Goal: Task Accomplishment & Management: Manage account settings

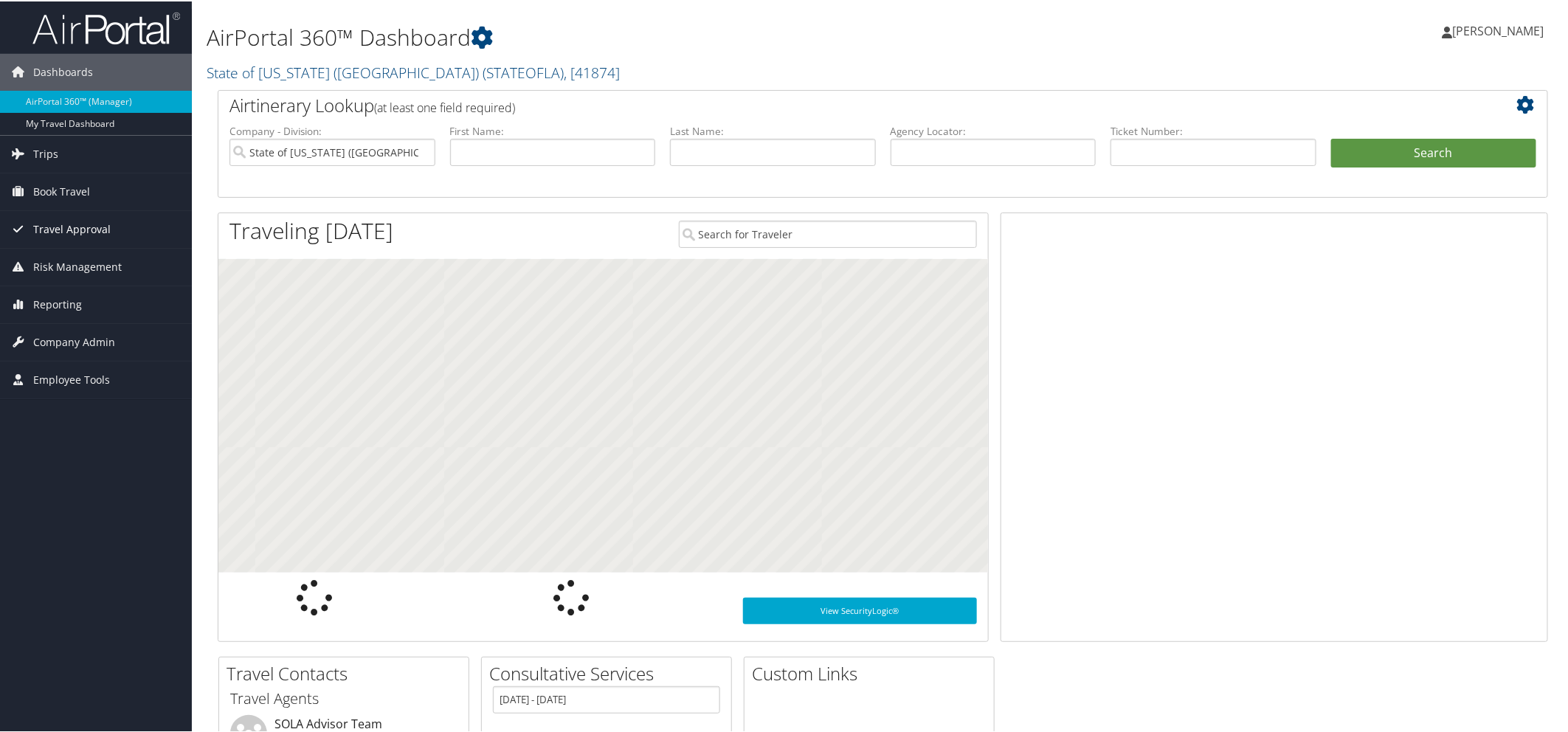
click at [76, 232] on span "Travel Approval" at bounding box center [72, 227] width 78 height 37
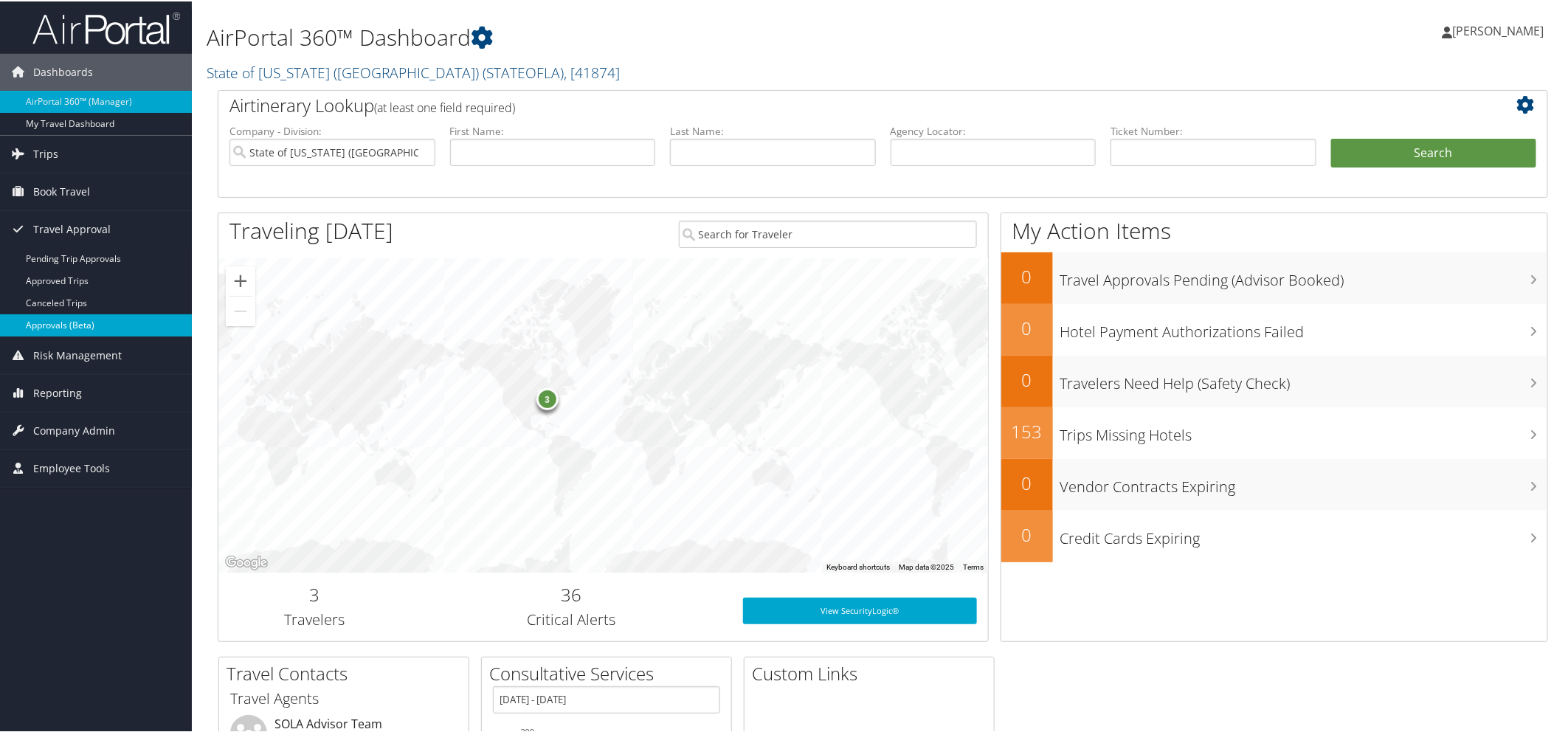
click at [73, 320] on link "Approvals (Beta)" at bounding box center [96, 323] width 192 height 22
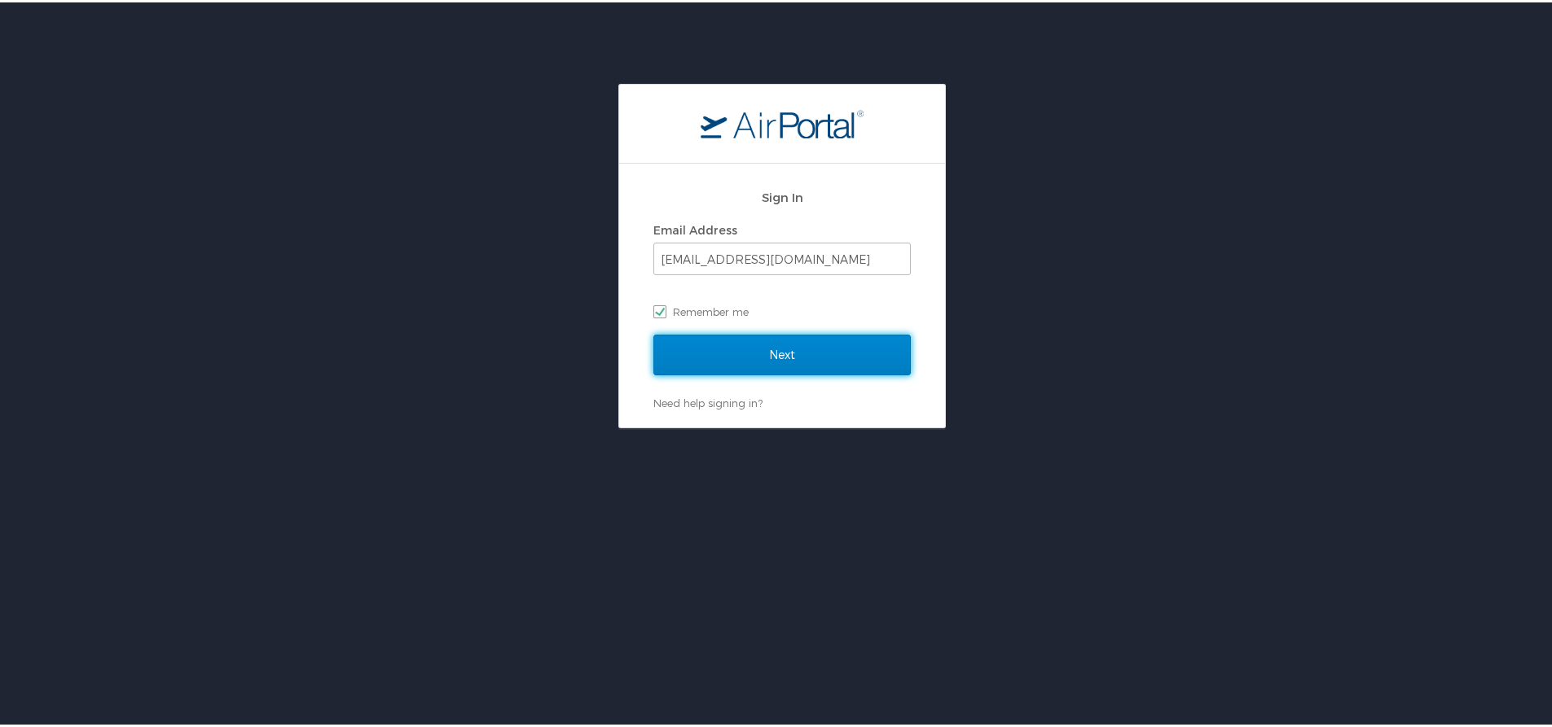
click at [691, 349] on input "Next" at bounding box center [781, 352] width 257 height 41
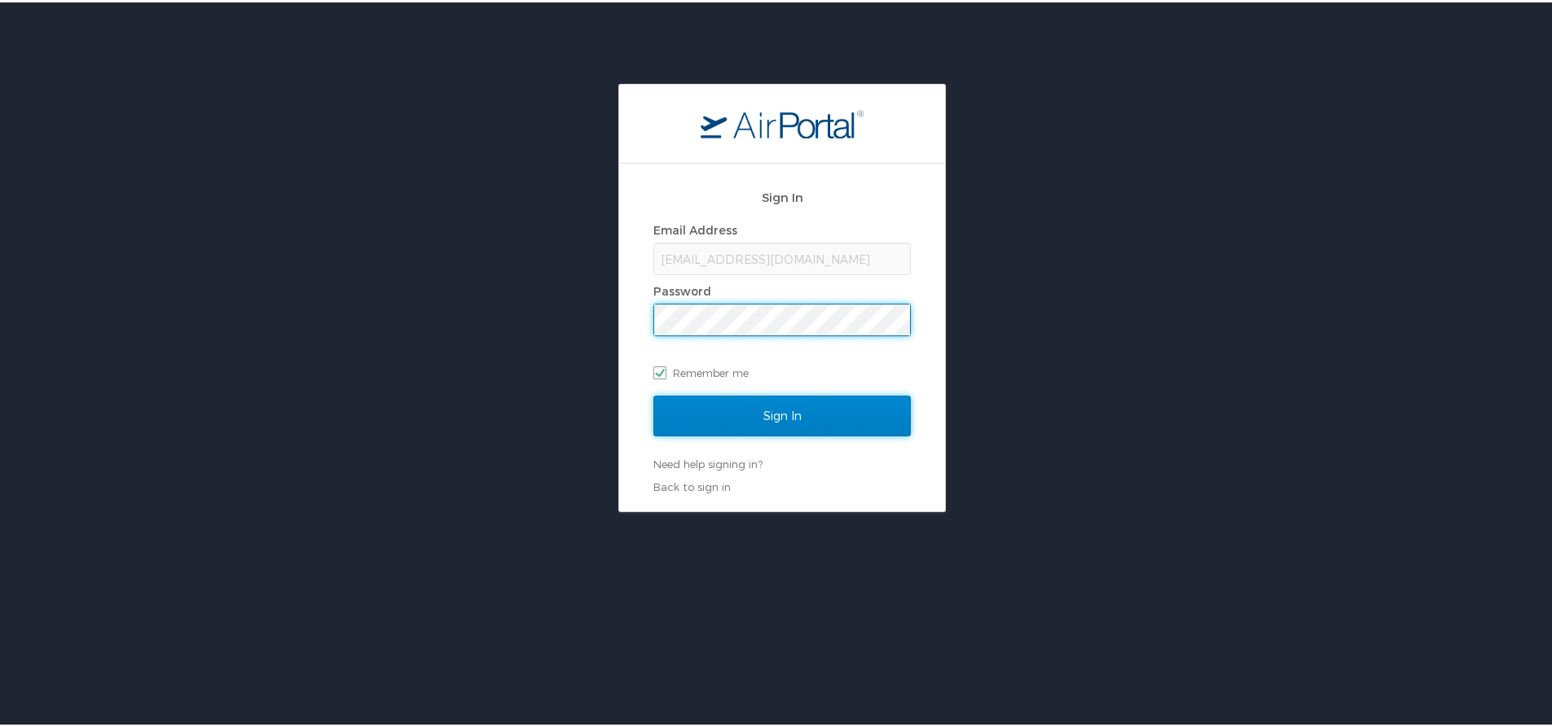
click at [697, 413] on input "Sign In" at bounding box center [781, 413] width 257 height 41
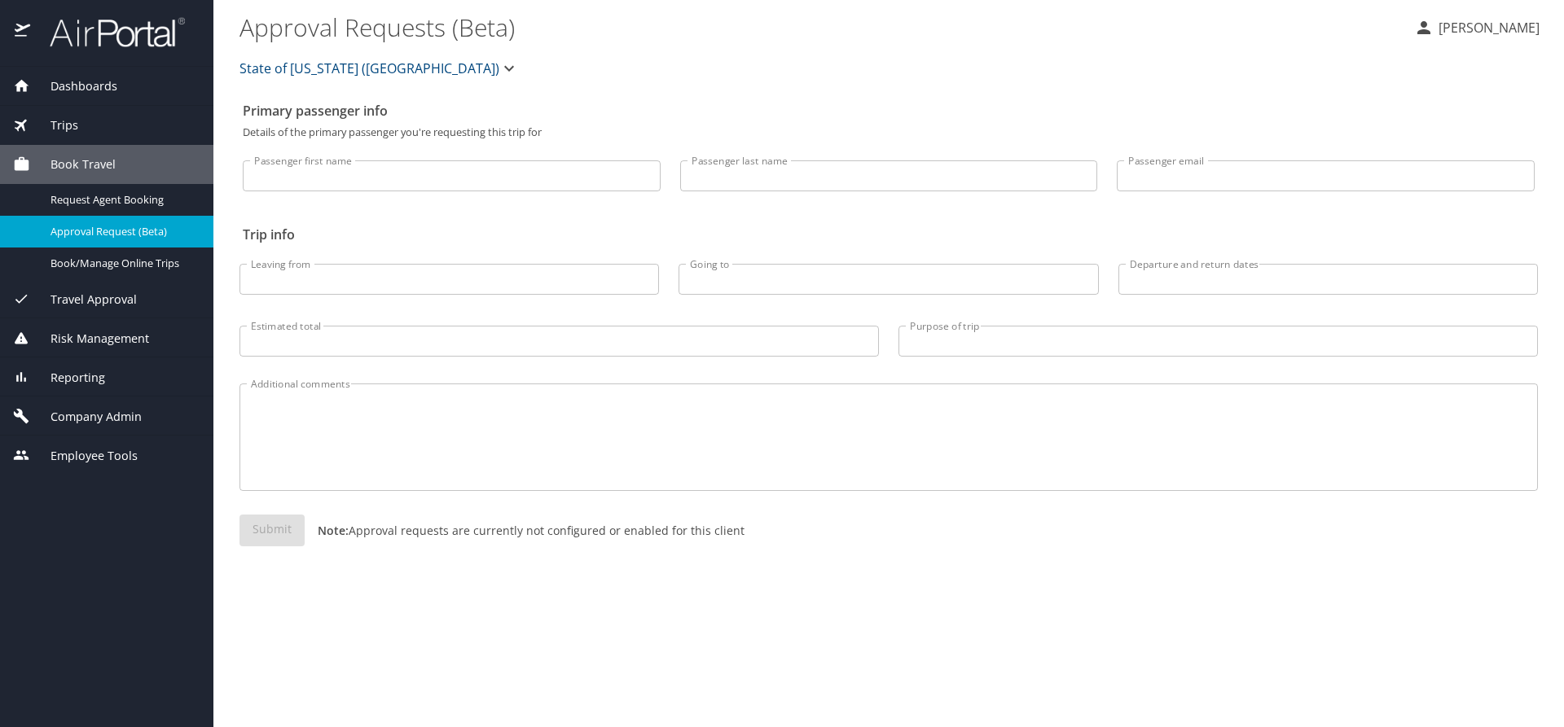
click at [109, 301] on span "Travel Approval" at bounding box center [83, 300] width 107 height 18
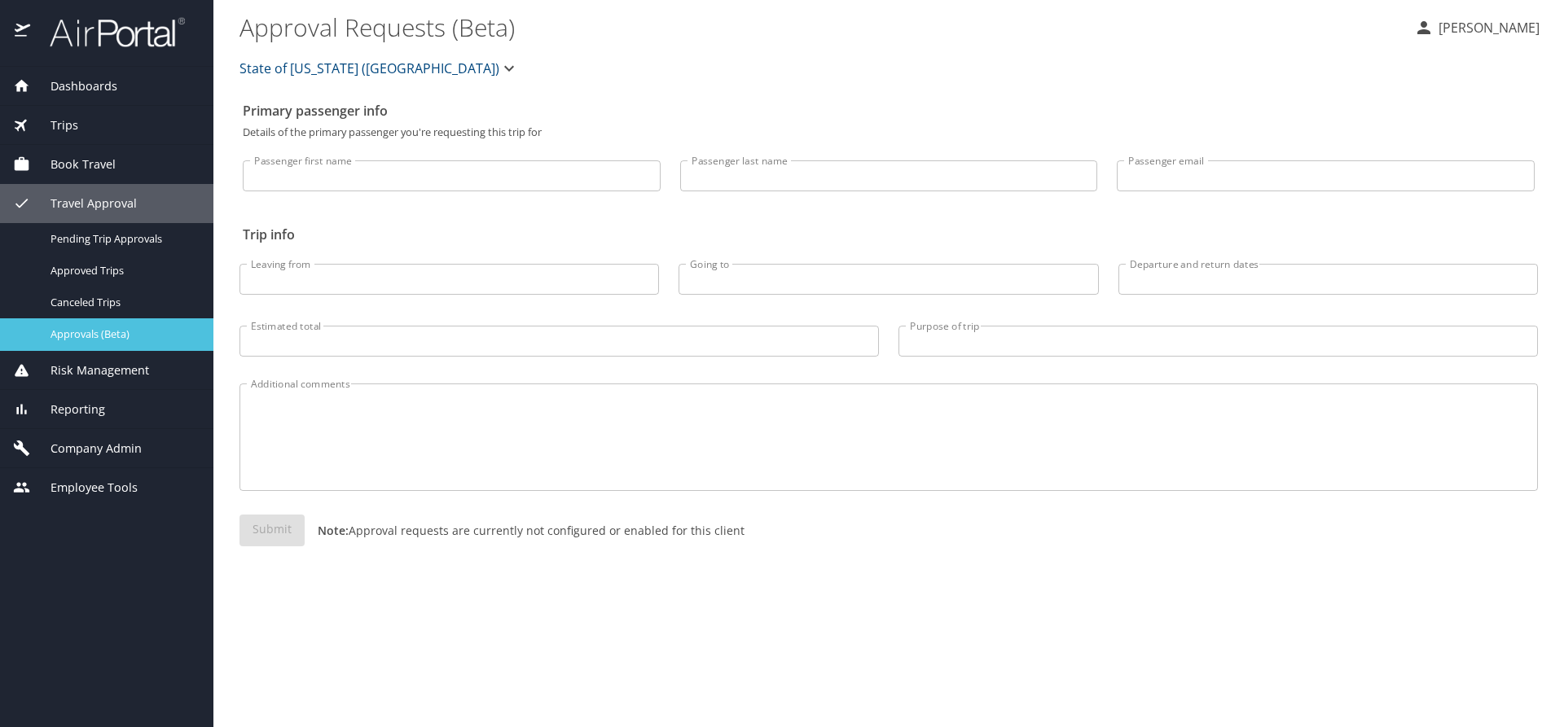
click at [99, 329] on span "Approvals (Beta)" at bounding box center [122, 334] width 143 height 15
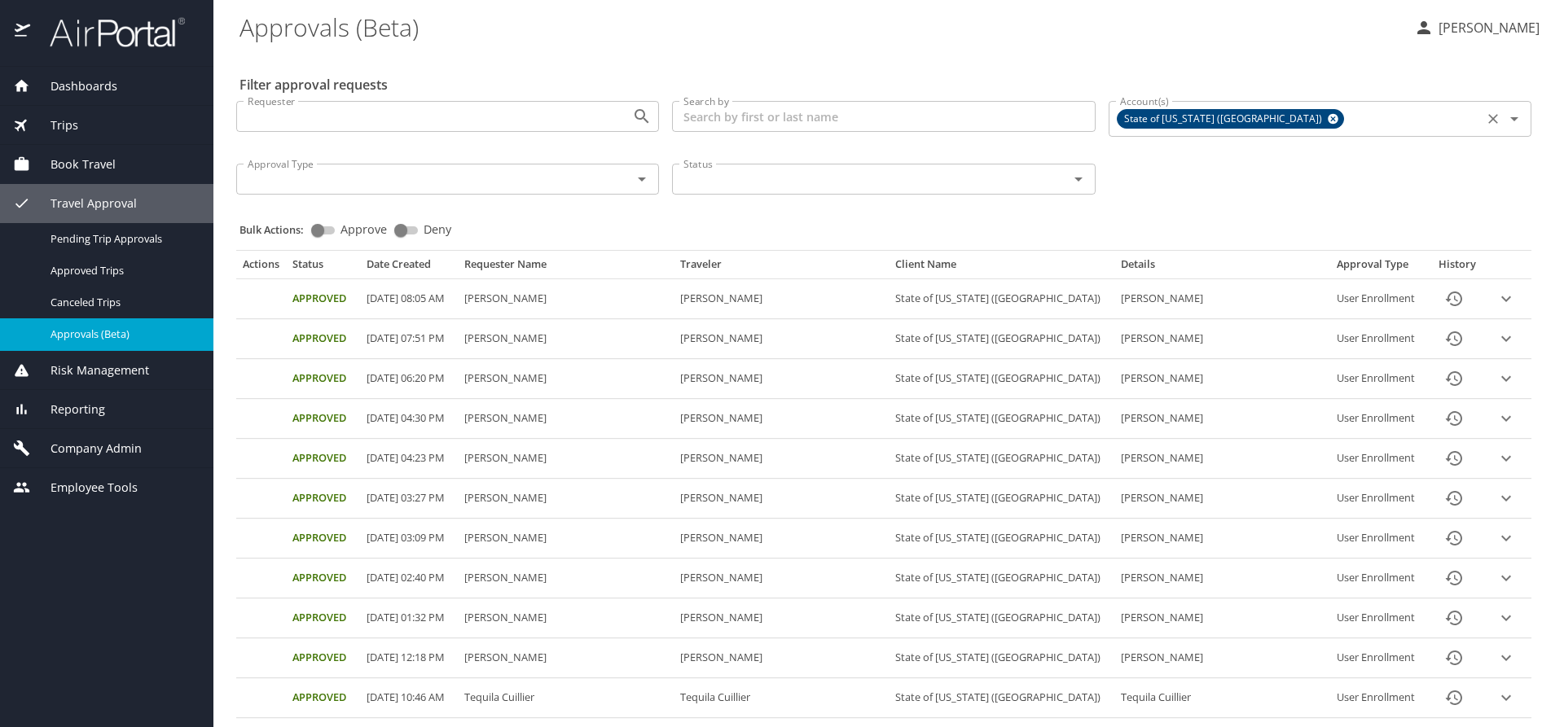
click at [1327, 117] on icon at bounding box center [1333, 119] width 12 height 18
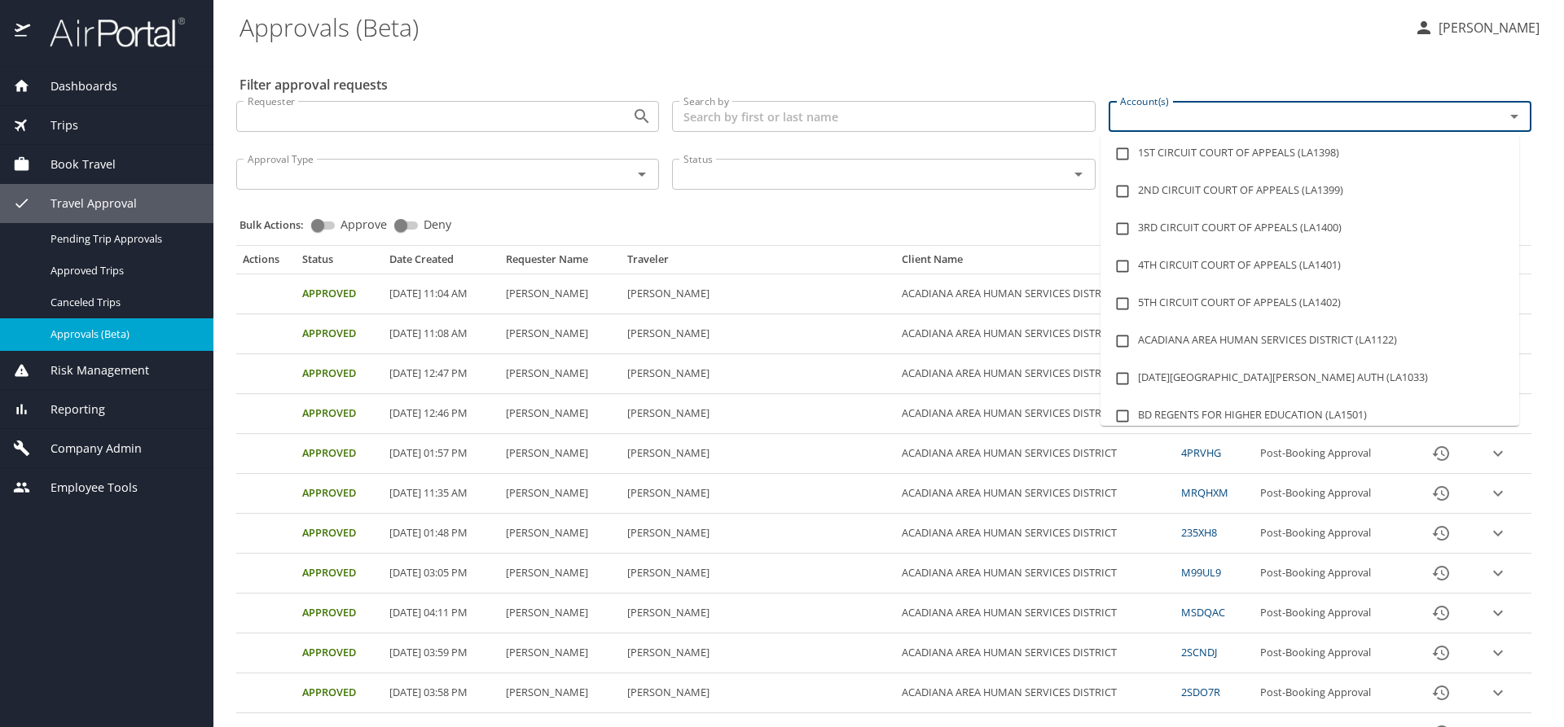
click at [1210, 124] on input "Account(s)" at bounding box center [1295, 116] width 365 height 21
type input "LSU"
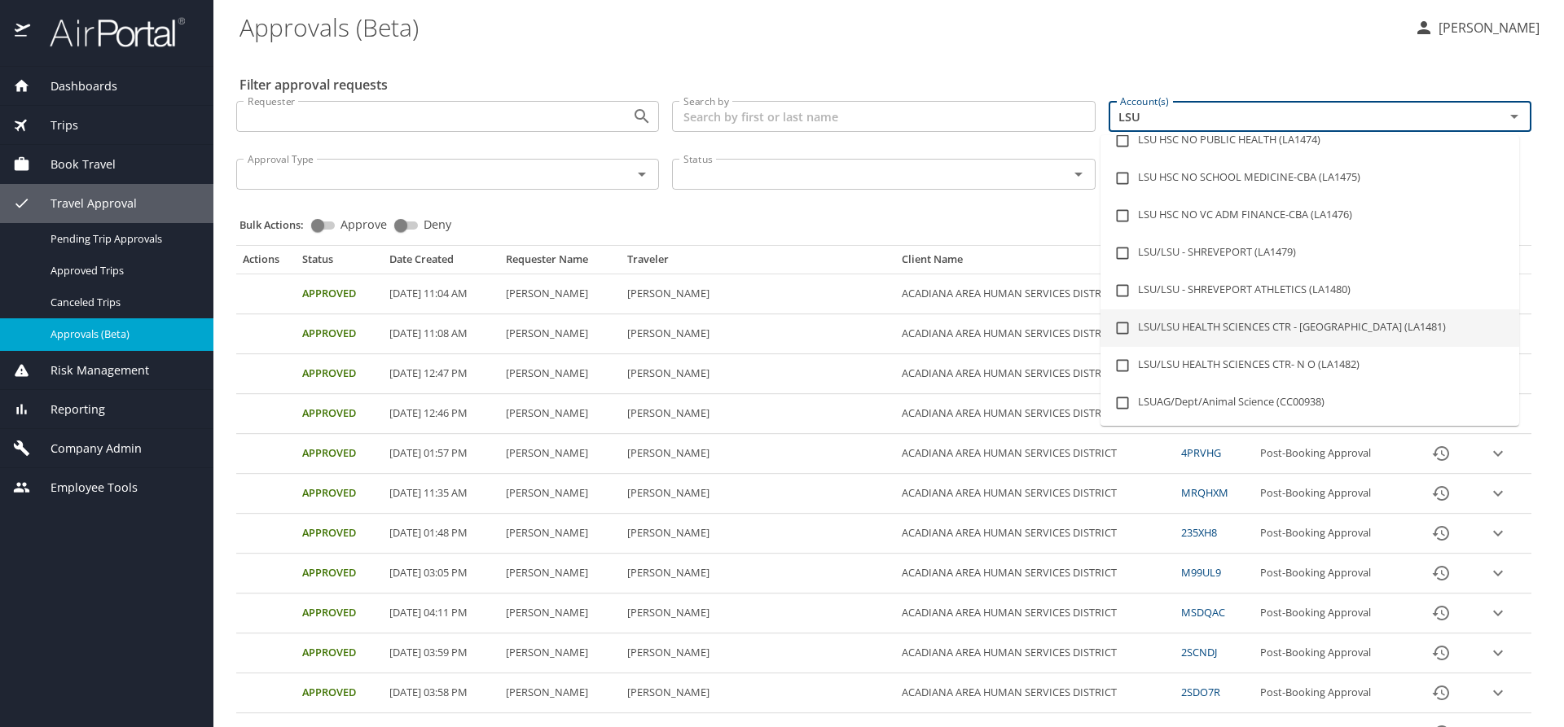
click at [1245, 326] on li "LSU/LSU HEALTH SCIENCES CTR - SHREVEPORT (LA1481)" at bounding box center [1309, 328] width 419 height 37
checkbox input "true"
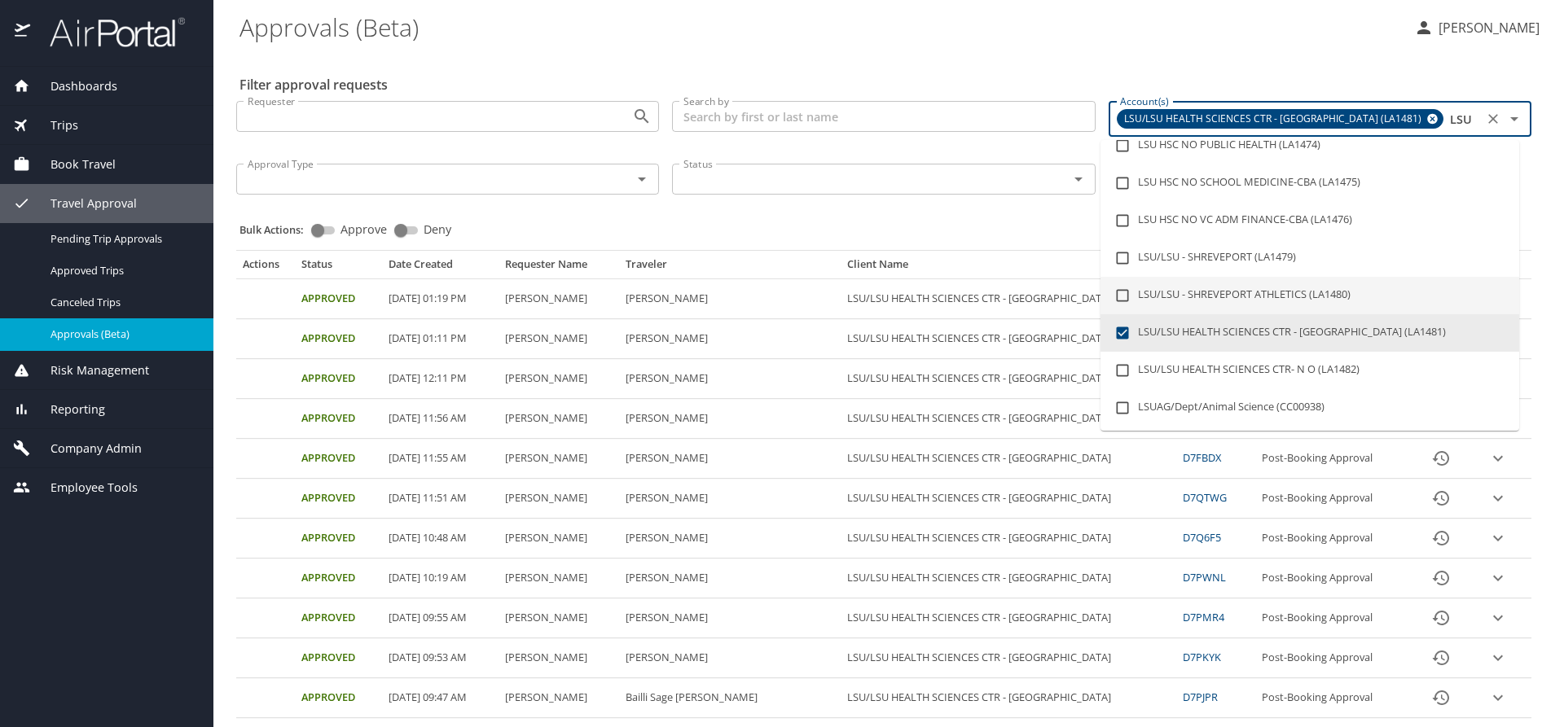
type input "LSU"
click at [906, 226] on div "Bulk Actions: Approve Deny" at bounding box center [888, 222] width 1298 height 36
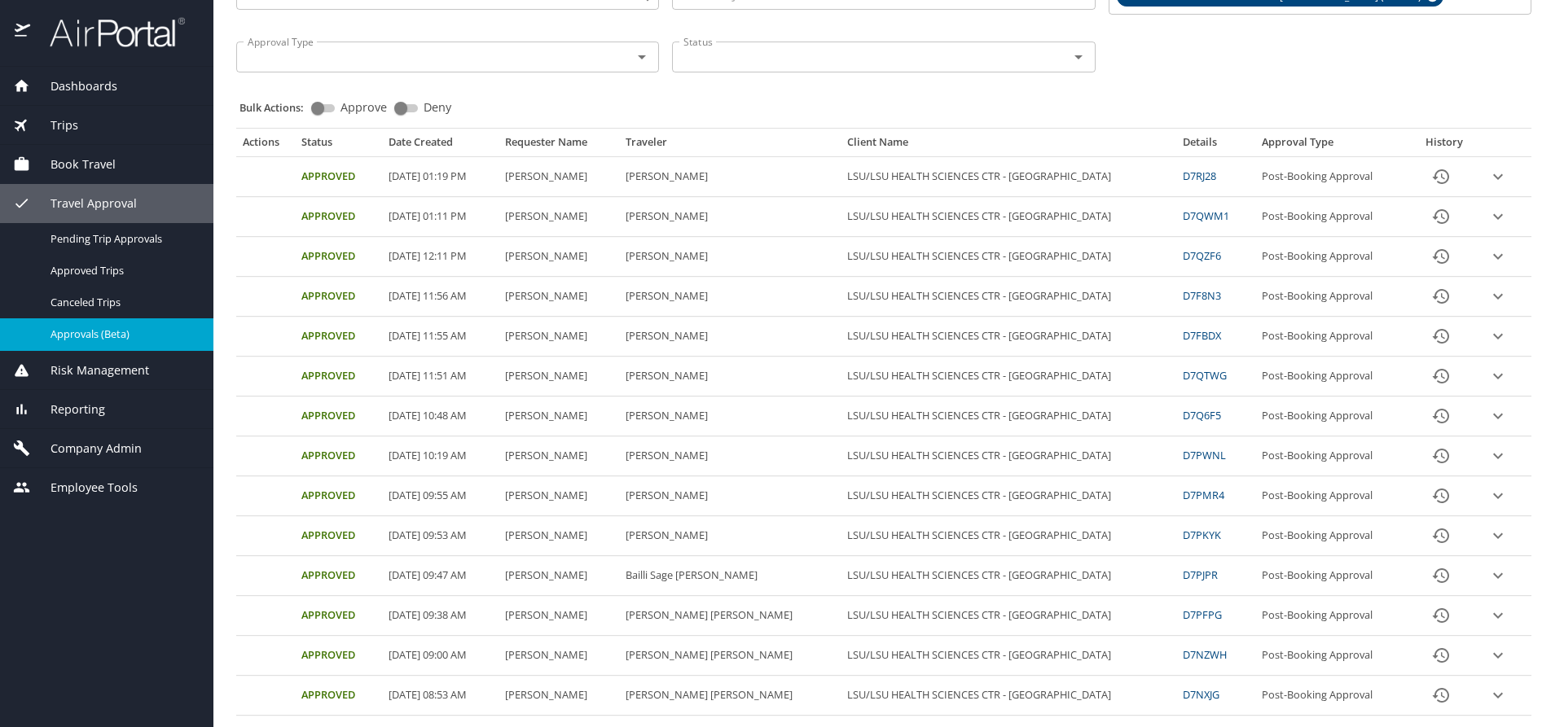
scroll to position [0, 0]
